Goal: Information Seeking & Learning: Learn about a topic

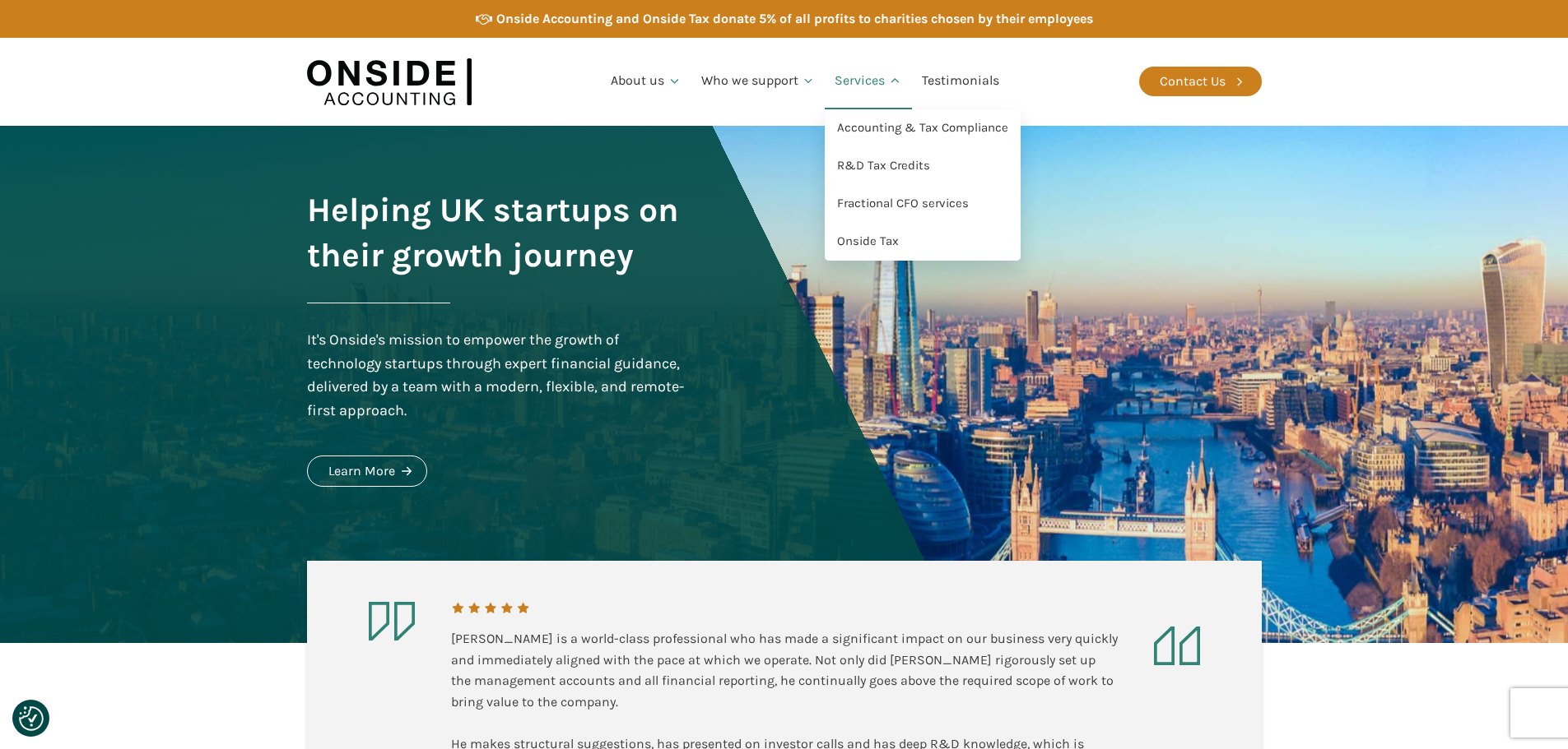
click at [861, 88] on link "Services" at bounding box center [868, 81] width 88 height 56
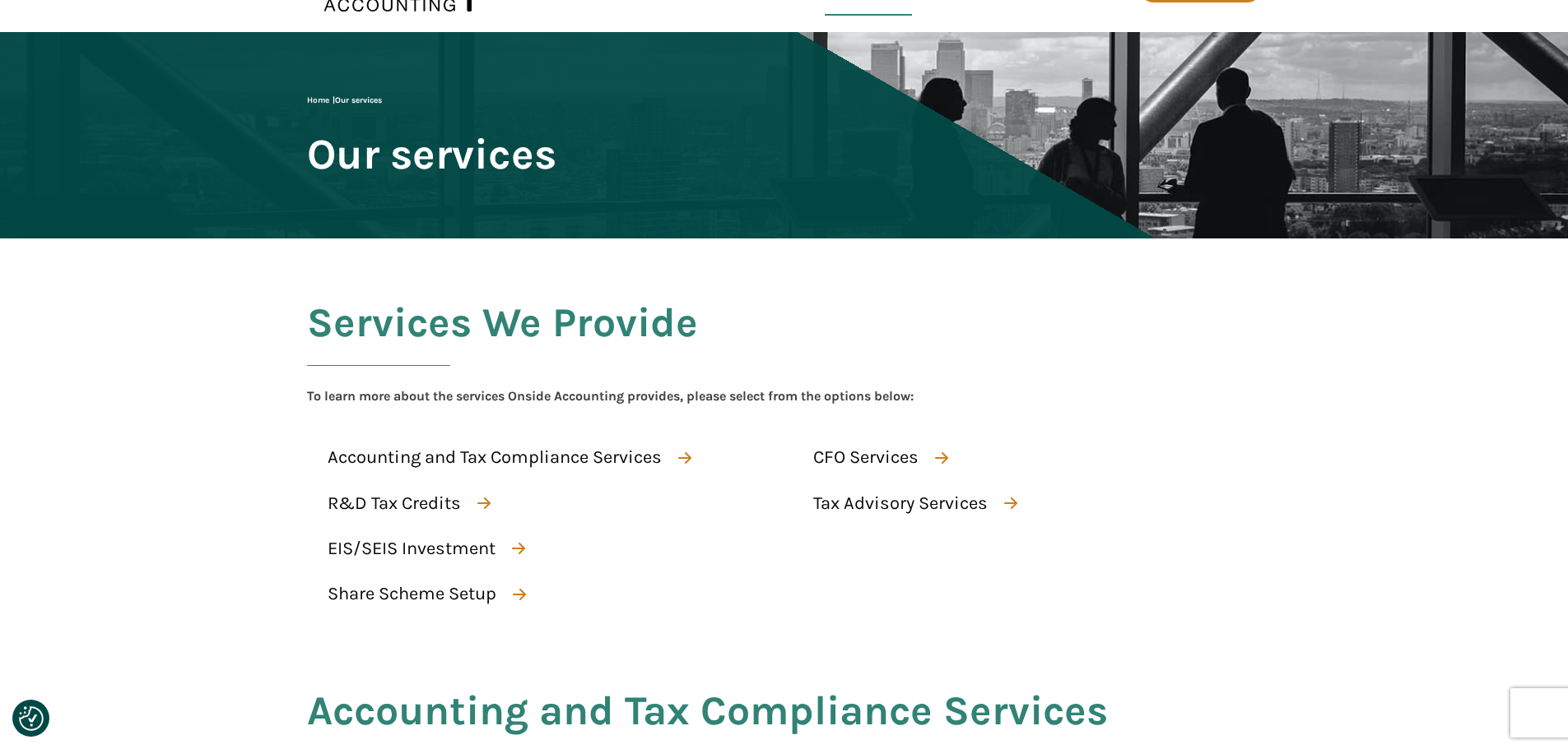
scroll to position [164, 0]
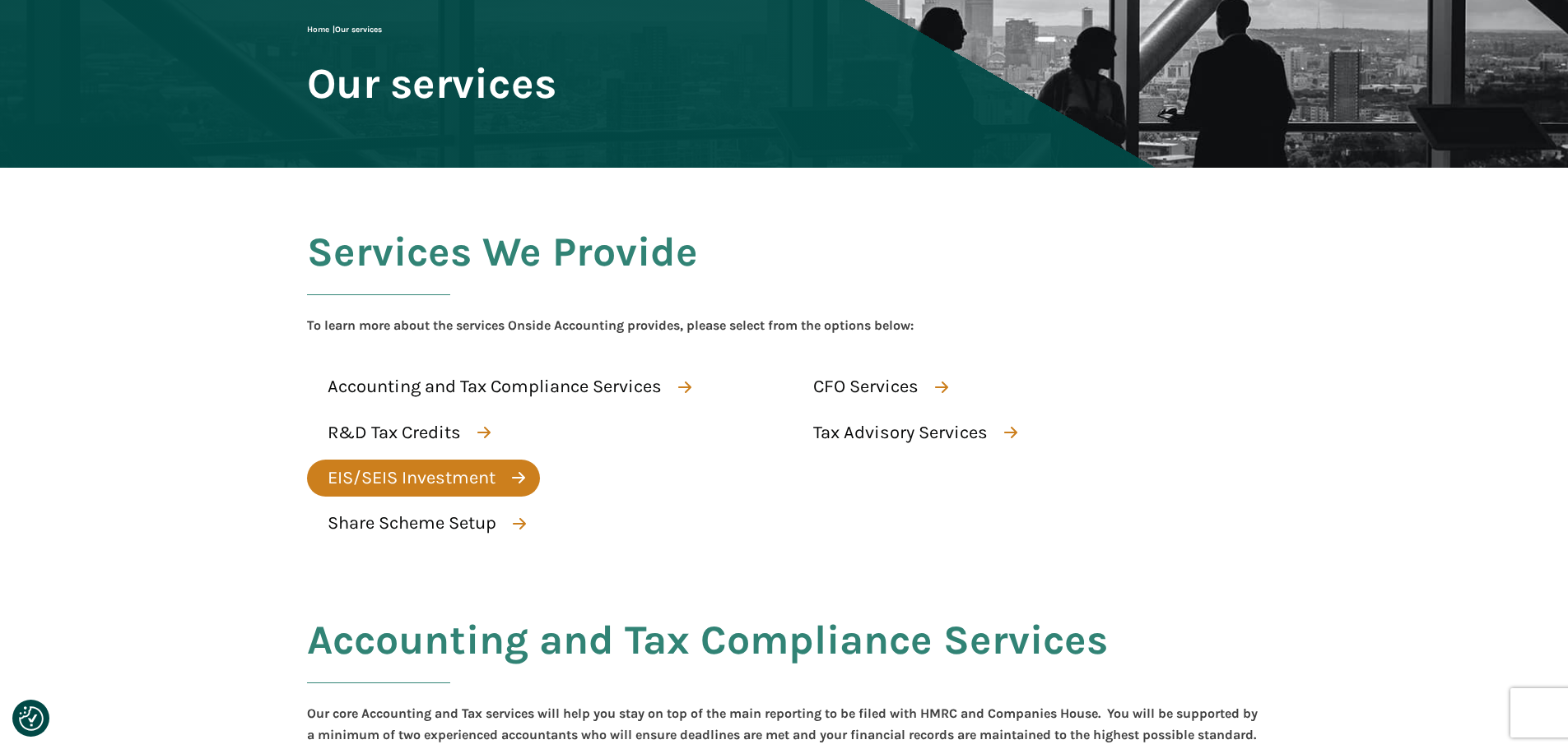
click at [468, 475] on div "EIS/SEIS Investment" at bounding box center [411, 478] width 168 height 29
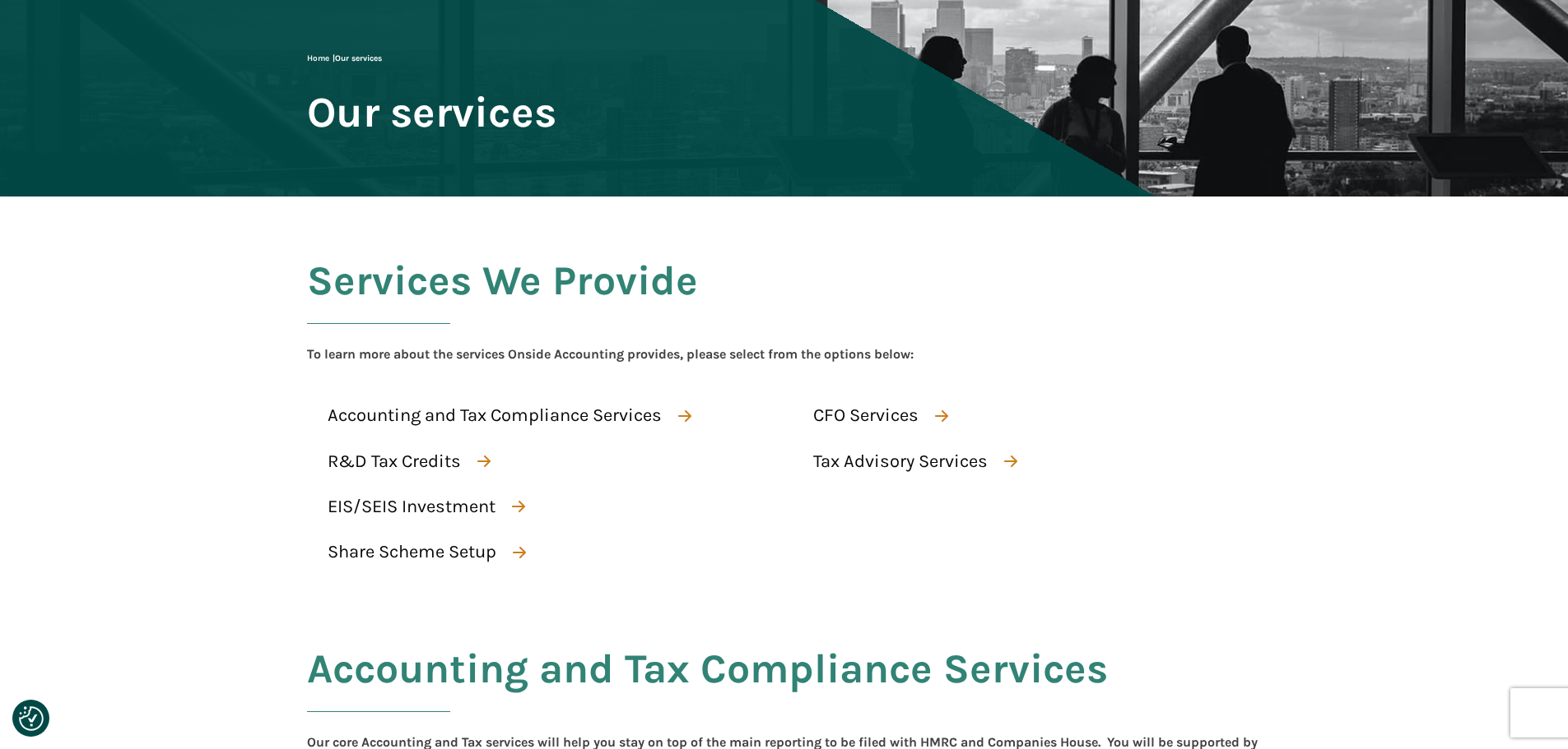
scroll to position [209, 0]
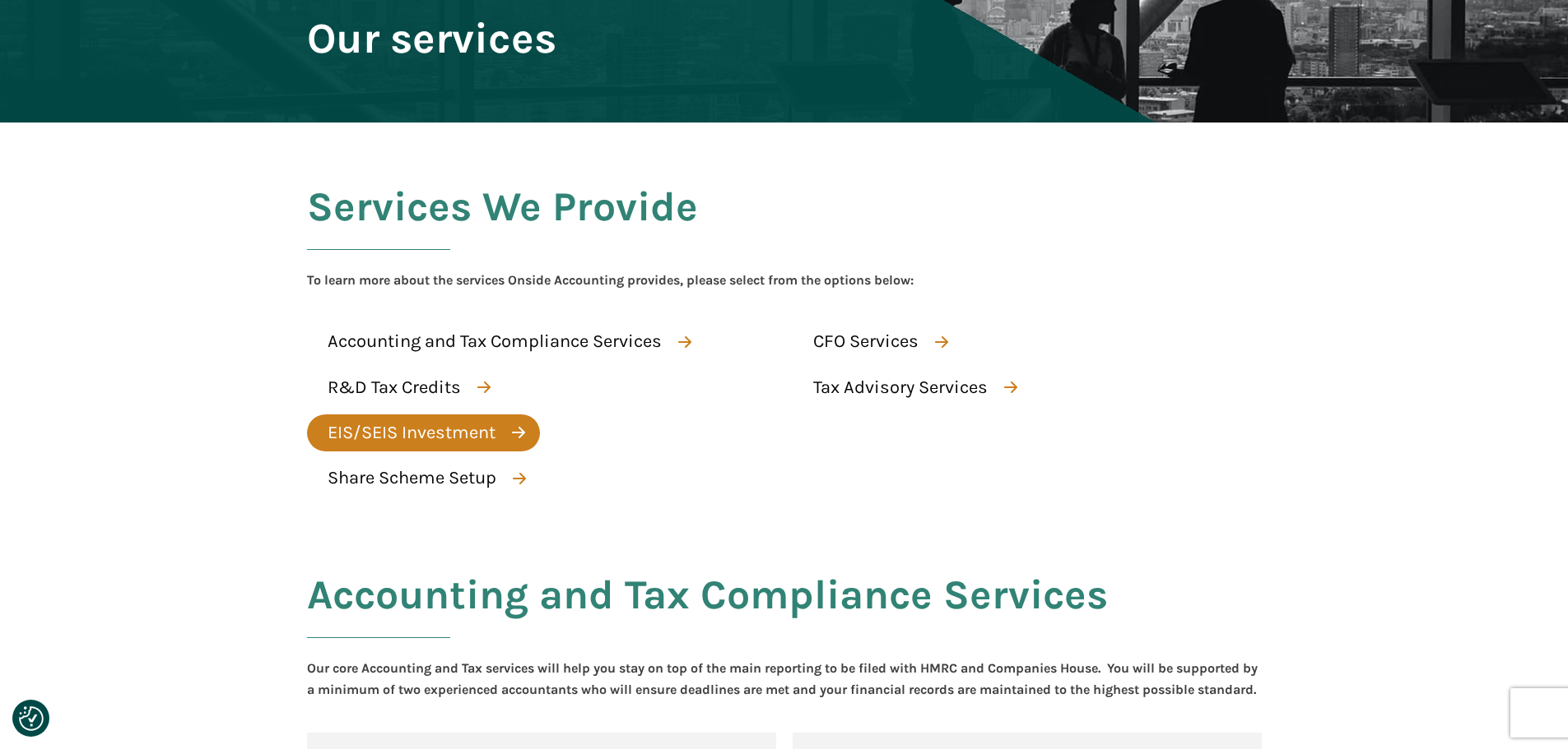
click at [462, 440] on div "EIS/SEIS Investment" at bounding box center [411, 433] width 168 height 29
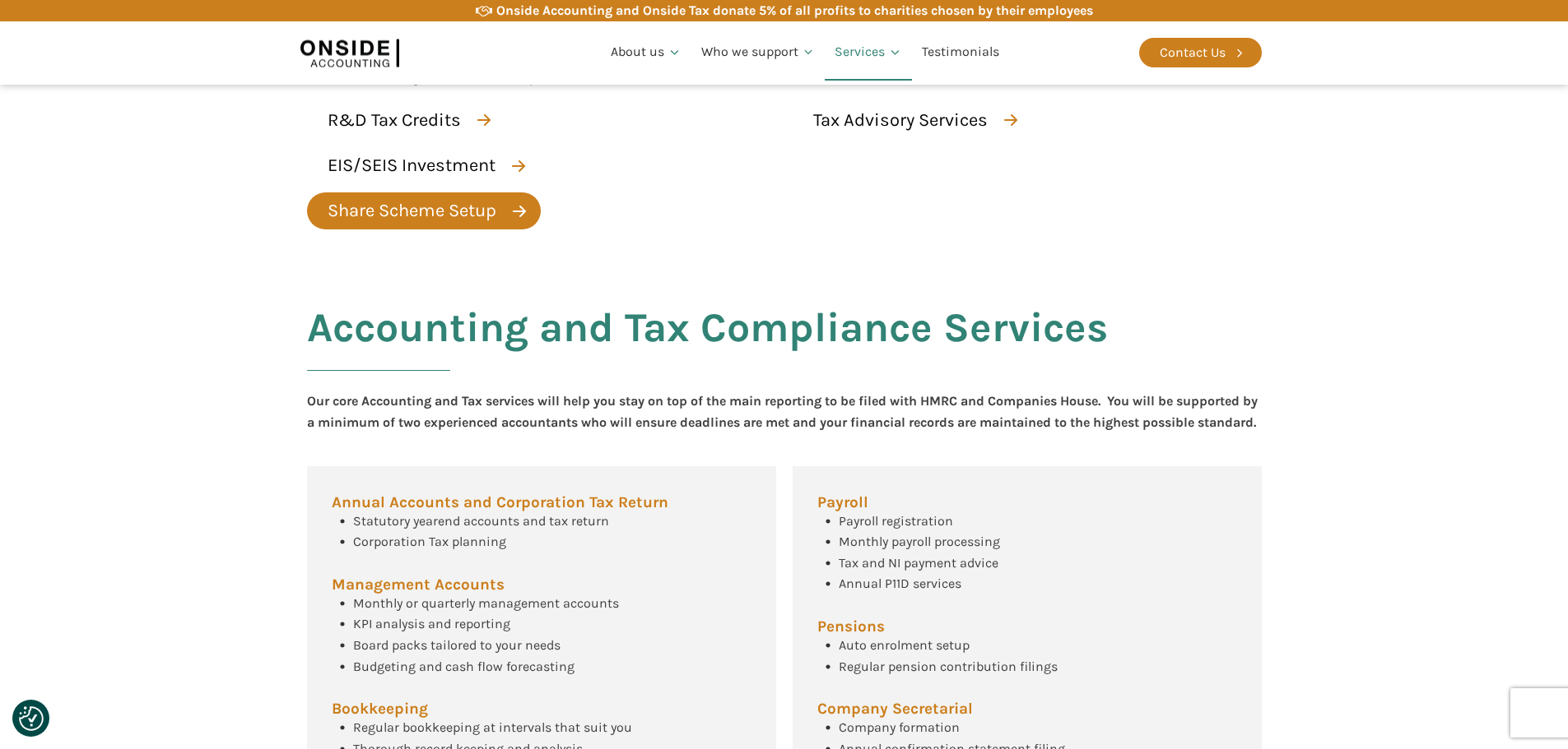
click at [443, 215] on div "Share Scheme Setup" at bounding box center [411, 211] width 169 height 29
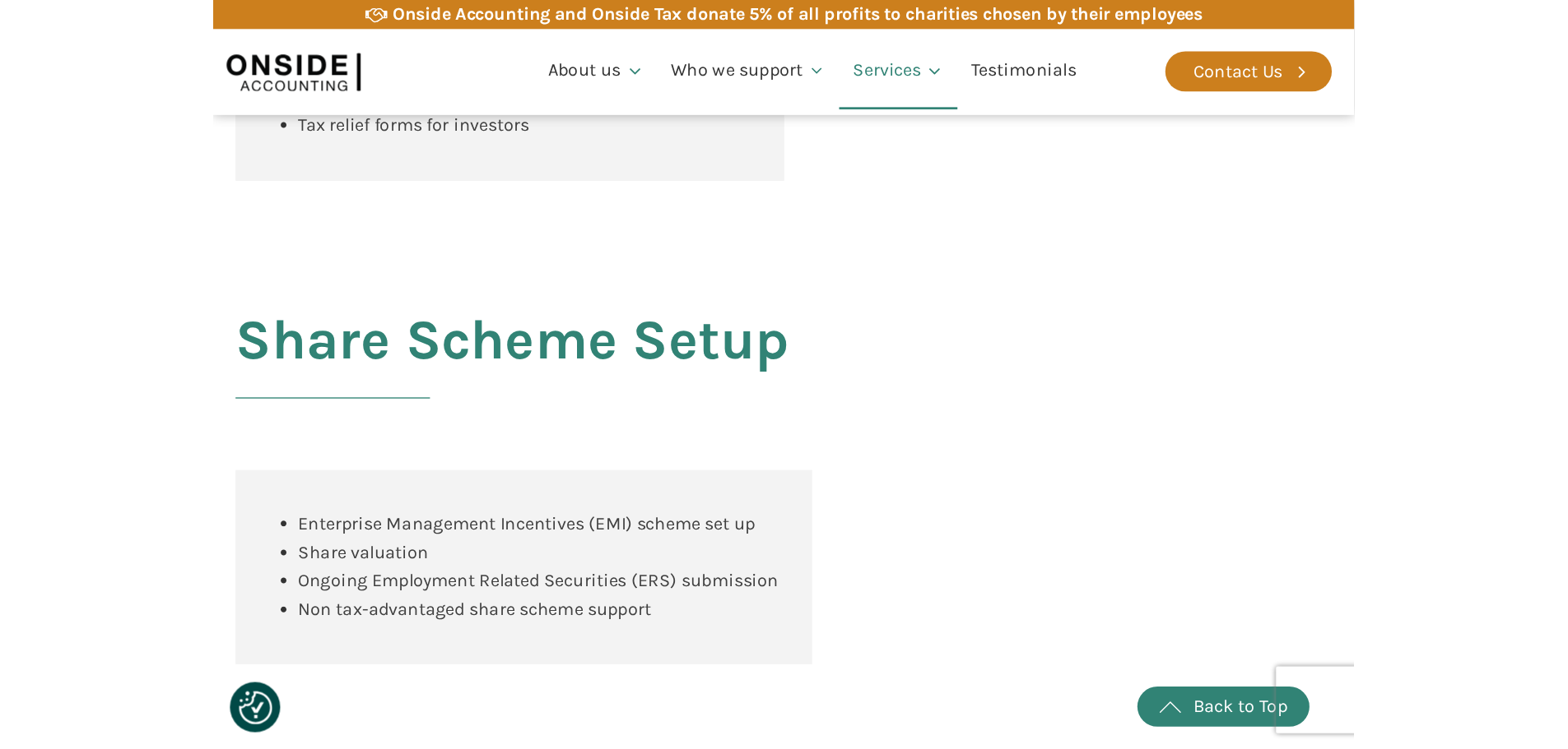
scroll to position [1991, 0]
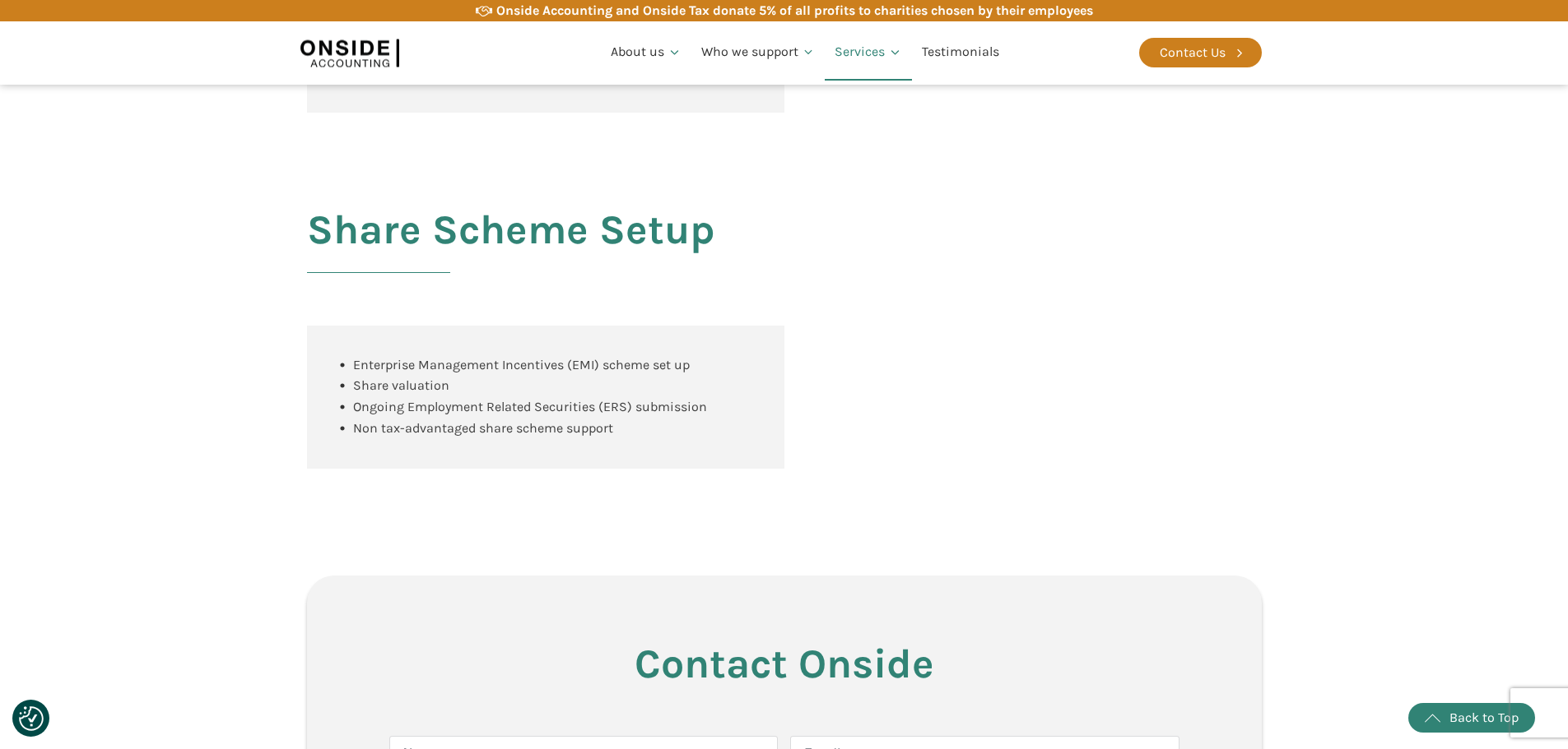
click at [889, 437] on div "Enterprise Management Incentives (EMI) scheme set up Share valuation Ongoing Em…" at bounding box center [784, 398] width 955 height 143
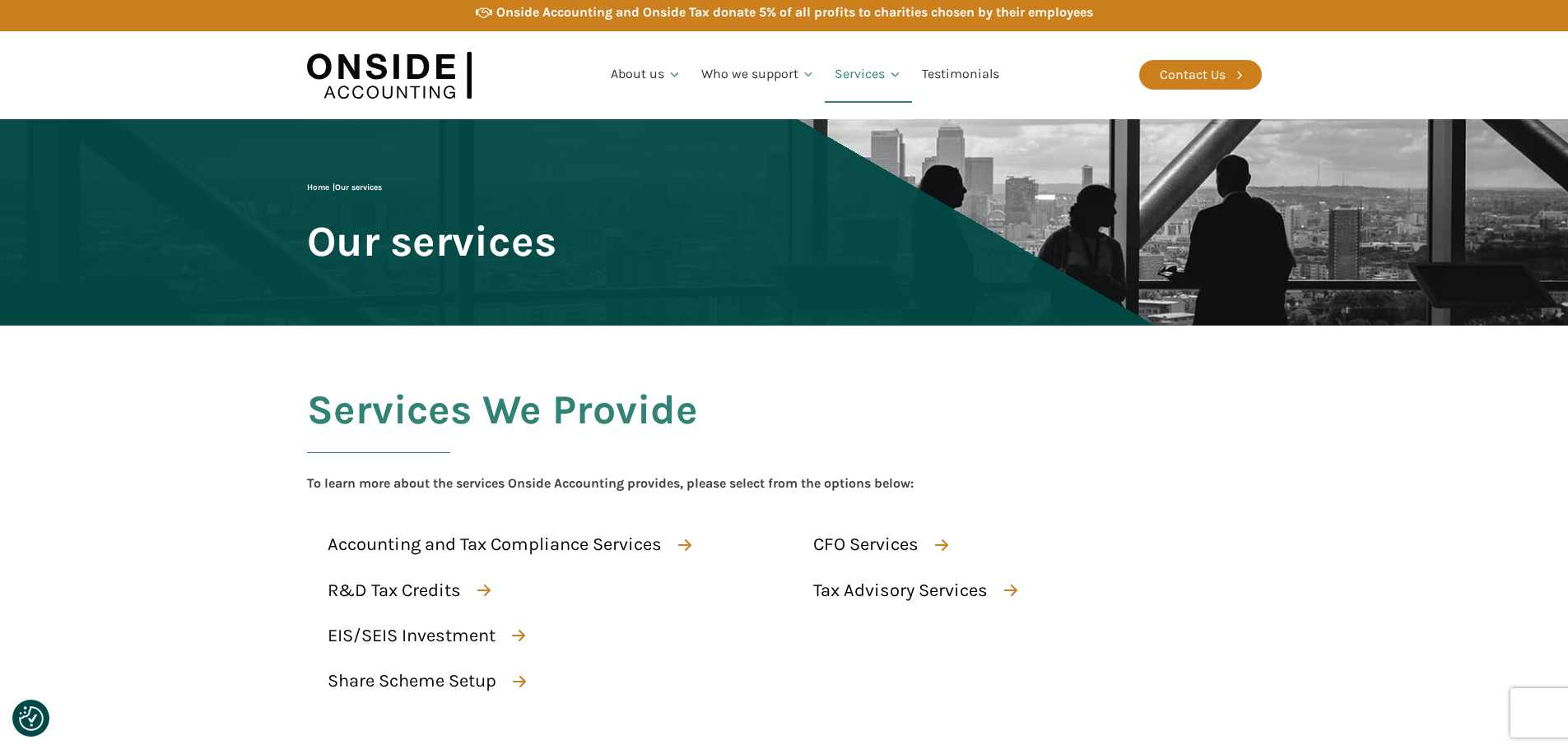
scroll to position [0, 0]
